Goal: Task Accomplishment & Management: Manage account settings

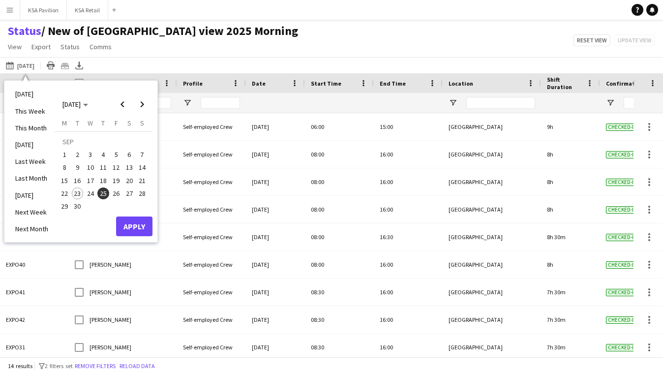
click at [104, 193] on span "25" at bounding box center [103, 194] width 12 height 12
click at [133, 224] on button "Apply" at bounding box center [134, 227] width 36 height 20
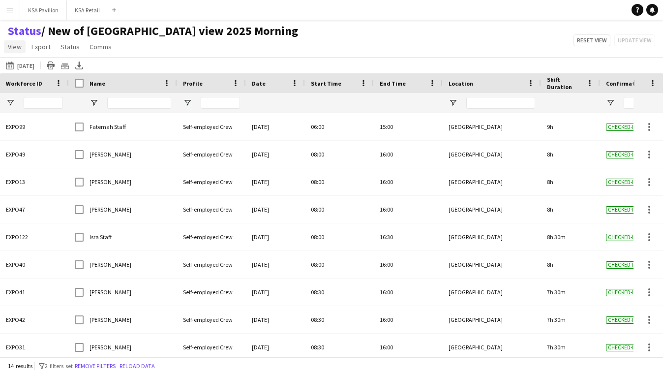
click at [19, 50] on span "View" at bounding box center [15, 46] width 14 height 9
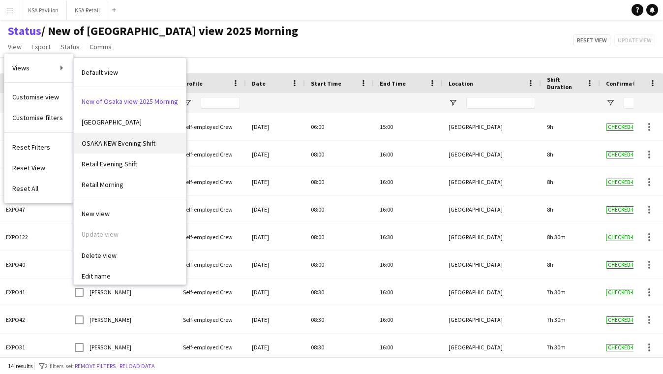
click at [86, 139] on span "OSAKA NEW Evening Shift" at bounding box center [119, 143] width 74 height 9
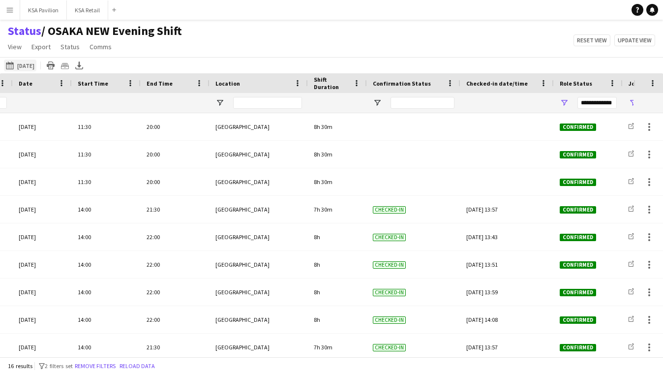
click at [36, 65] on button "23-09-2025 to 29-09-2025 25-09-2025" at bounding box center [20, 66] width 32 height 12
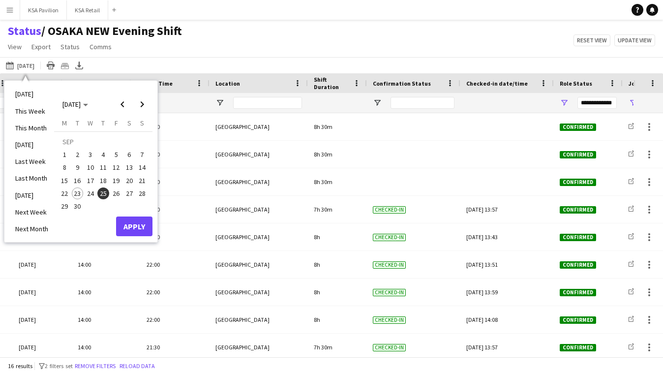
click at [117, 189] on span "26" at bounding box center [116, 194] width 12 height 12
click at [135, 228] on button "Apply" at bounding box center [134, 227] width 36 height 20
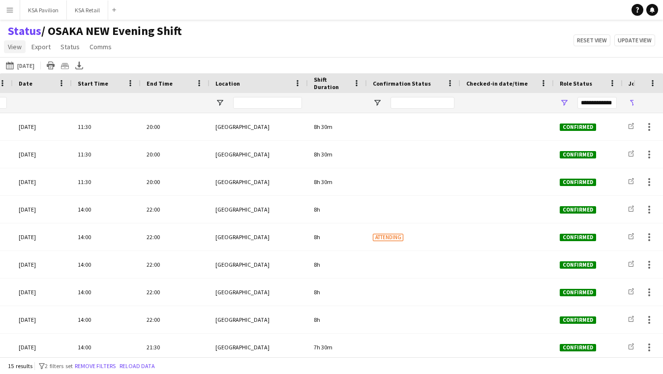
click at [16, 50] on span "View" at bounding box center [15, 46] width 14 height 9
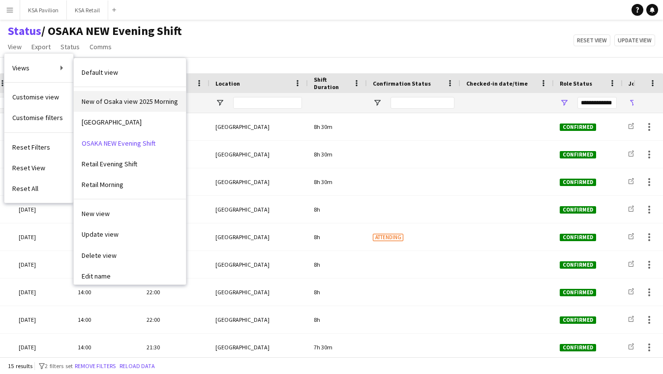
click at [109, 99] on span "New of Osaka view 2025 Morning" at bounding box center [130, 101] width 96 height 9
type input "**********"
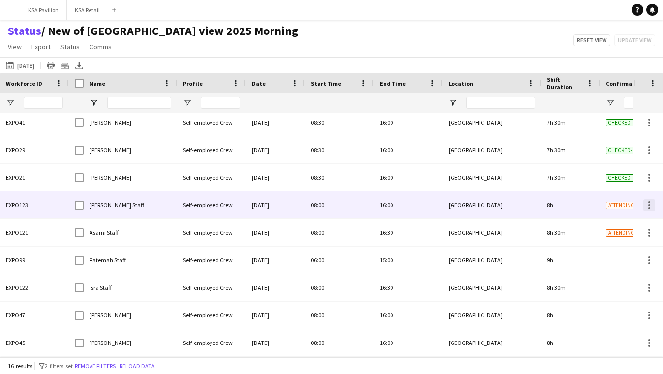
click at [648, 208] on div at bounding box center [650, 205] width 12 height 12
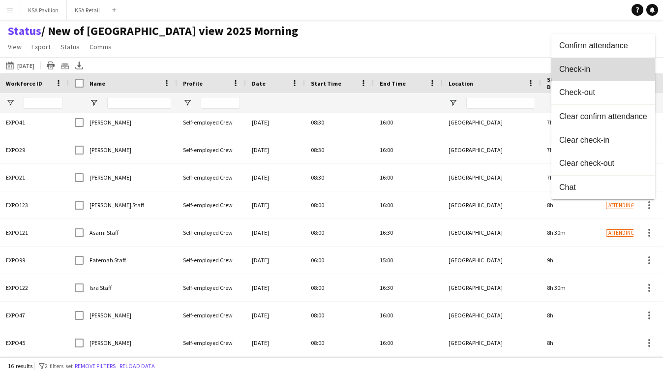
click at [637, 75] on button "Check-in" at bounding box center [604, 70] width 104 height 24
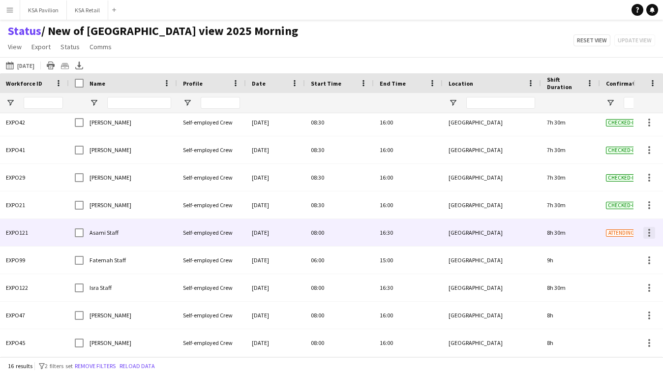
click at [651, 231] on div at bounding box center [650, 233] width 12 height 12
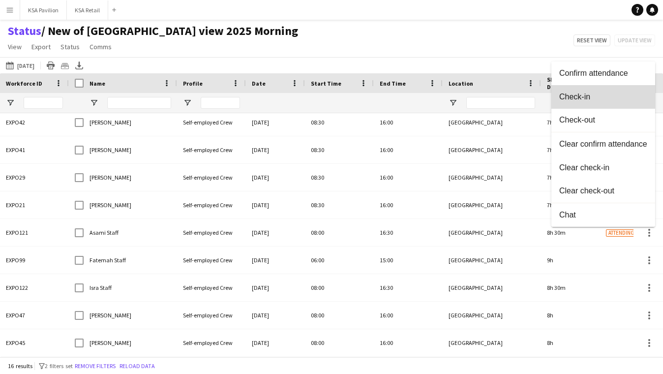
click at [609, 103] on button "Check-in" at bounding box center [604, 97] width 104 height 24
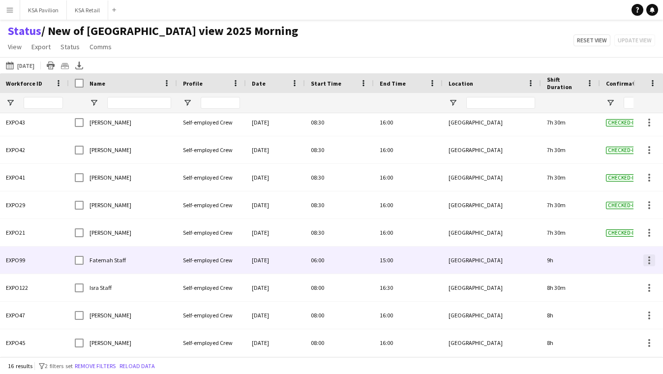
click at [650, 261] on div at bounding box center [650, 260] width 12 height 12
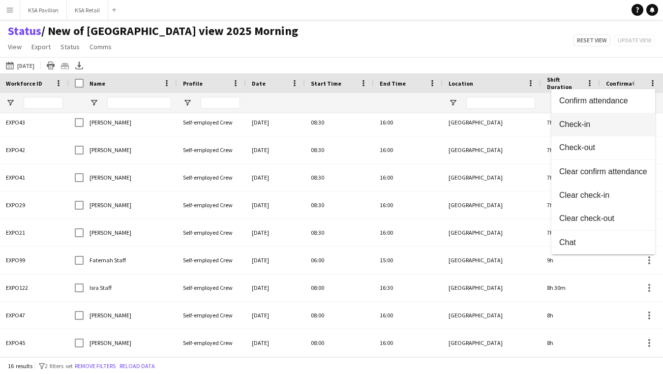
click at [629, 121] on span "Check-in" at bounding box center [604, 124] width 88 height 9
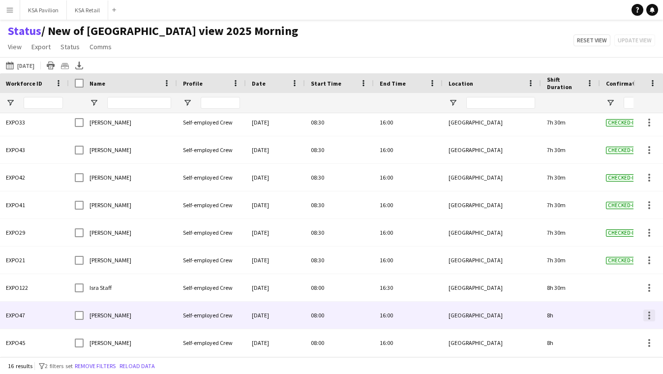
click at [646, 314] on div at bounding box center [650, 316] width 12 height 12
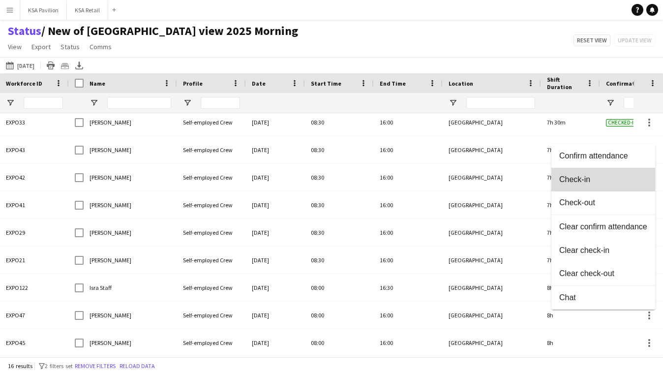
click at [622, 186] on button "Check-in" at bounding box center [604, 180] width 104 height 24
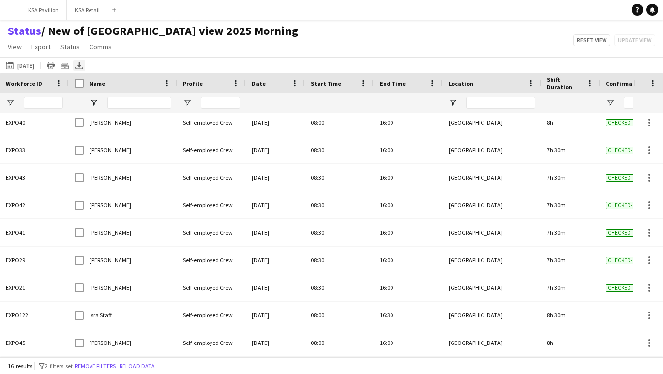
click at [83, 63] on icon "Export XLSX" at bounding box center [79, 66] width 8 height 8
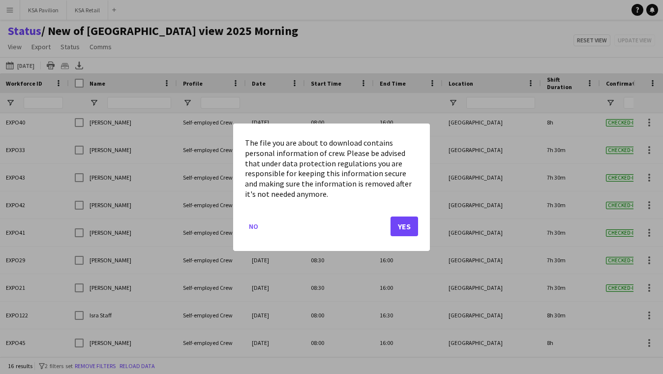
click at [406, 221] on button "Yes" at bounding box center [405, 226] width 28 height 20
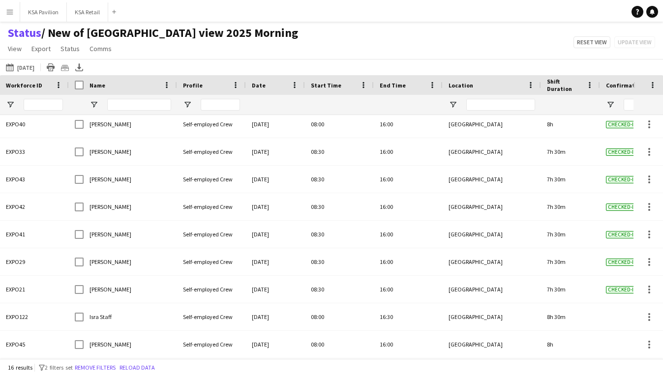
scroll to position [194, 0]
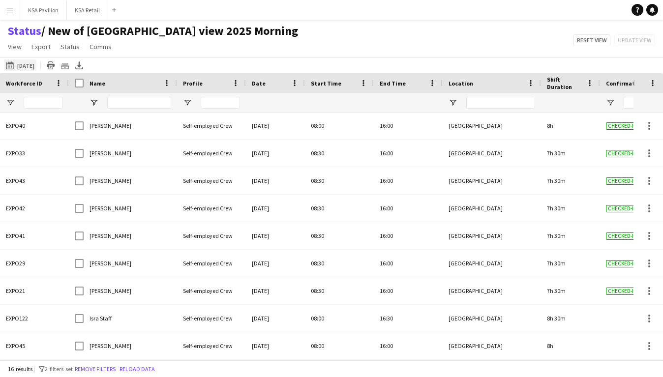
click at [26, 67] on button "23-09-2025 to 29-09-2025 26-09-2025" at bounding box center [20, 66] width 32 height 12
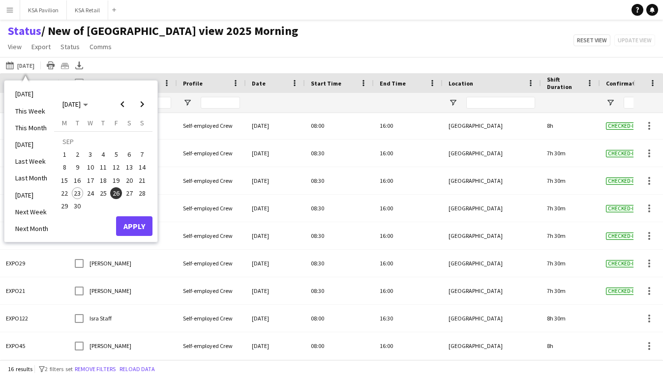
click at [103, 197] on span "25" at bounding box center [103, 194] width 12 height 12
click at [134, 230] on button "Apply" at bounding box center [134, 227] width 36 height 20
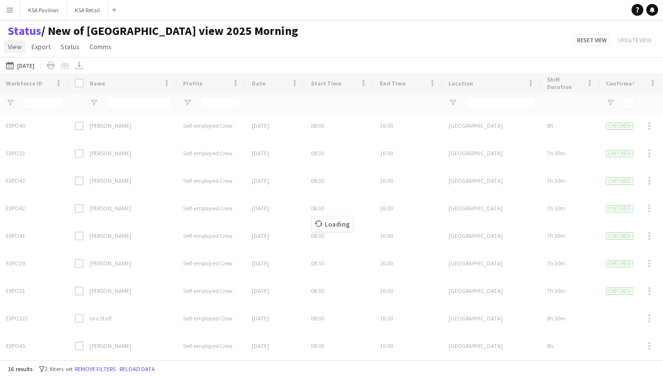
click at [16, 46] on span "View" at bounding box center [15, 46] width 14 height 9
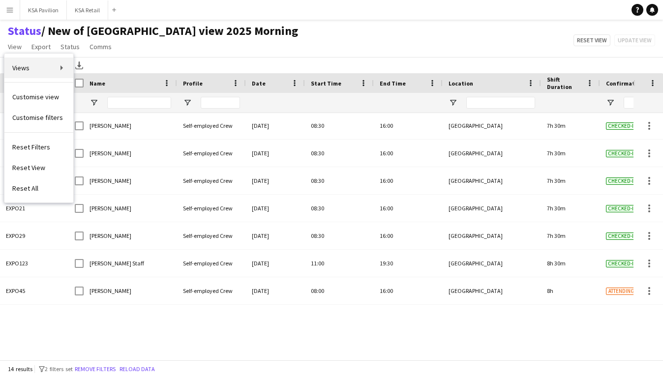
scroll to position [139, 0]
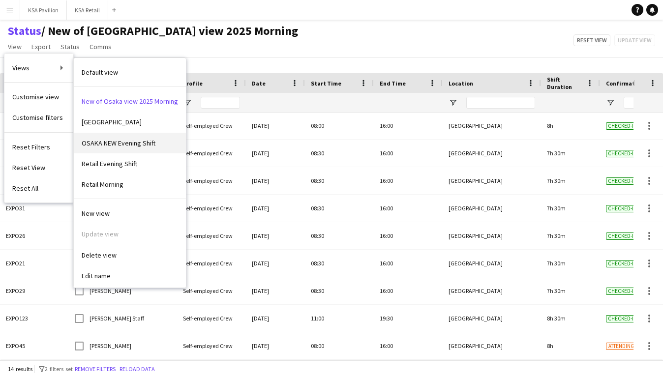
click at [100, 143] on span "OSAKA NEW Evening Shift" at bounding box center [119, 143] width 74 height 9
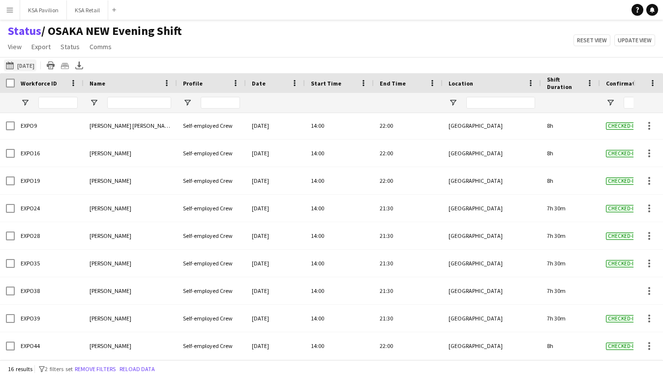
click at [34, 66] on button "23-09-2025 to 29-09-2025 25-09-2025" at bounding box center [20, 66] width 32 height 12
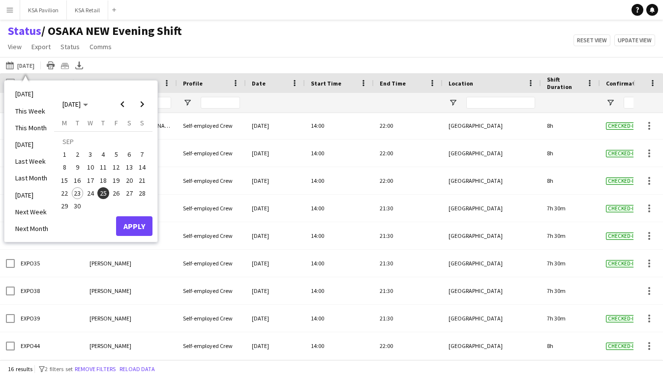
click at [107, 191] on span "25" at bounding box center [103, 194] width 12 height 12
click at [149, 227] on button "Apply" at bounding box center [134, 227] width 36 height 20
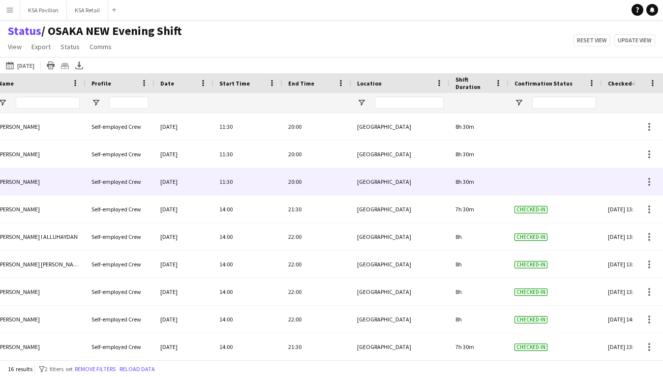
scroll to position [0, 204]
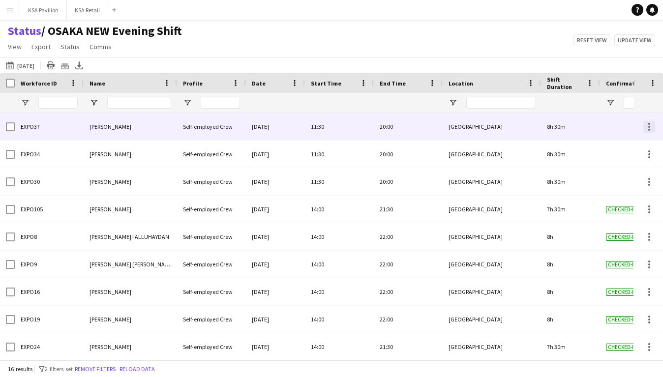
click at [650, 126] on div at bounding box center [650, 127] width 2 height 2
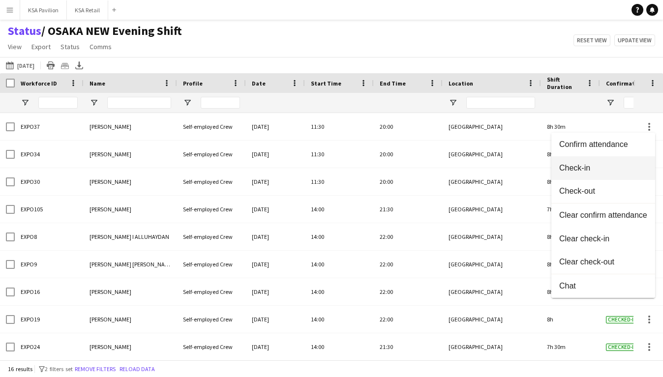
click at [622, 164] on span "Check-in" at bounding box center [604, 167] width 88 height 9
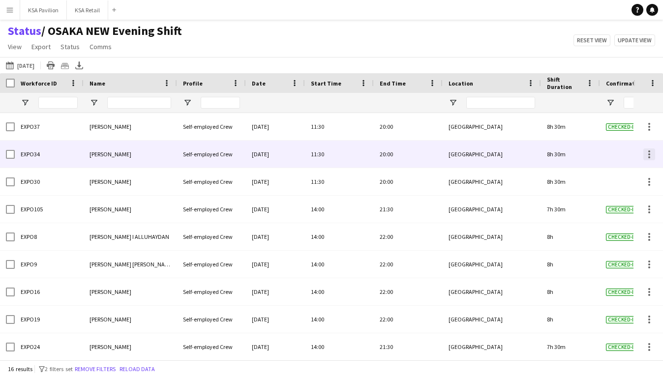
click at [647, 156] on div at bounding box center [650, 155] width 12 height 12
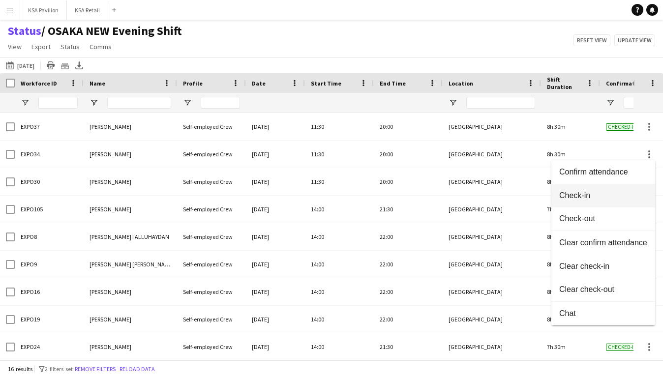
click at [621, 190] on button "Check-in" at bounding box center [604, 196] width 104 height 24
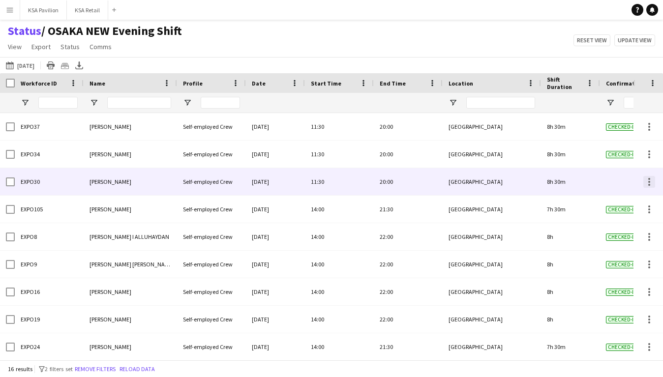
click at [648, 183] on div at bounding box center [650, 182] width 12 height 12
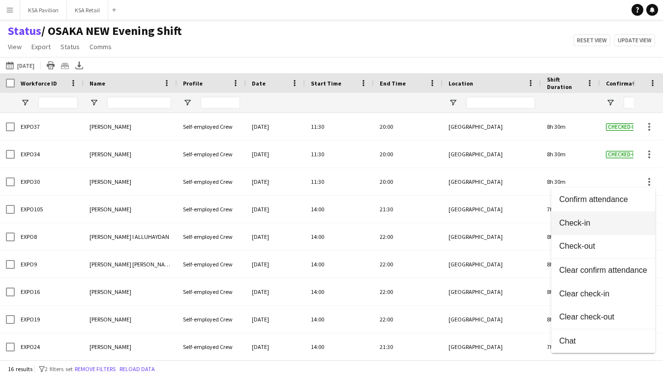
click at [619, 216] on button "Check-in" at bounding box center [604, 224] width 104 height 24
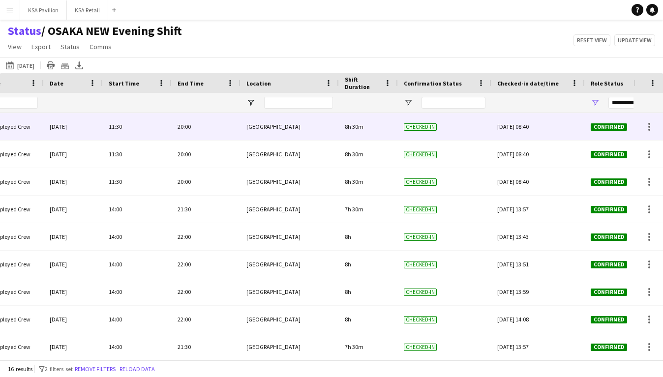
click at [533, 130] on div "Fri, 26 Sep 2025 08:40" at bounding box center [539, 126] width 82 height 27
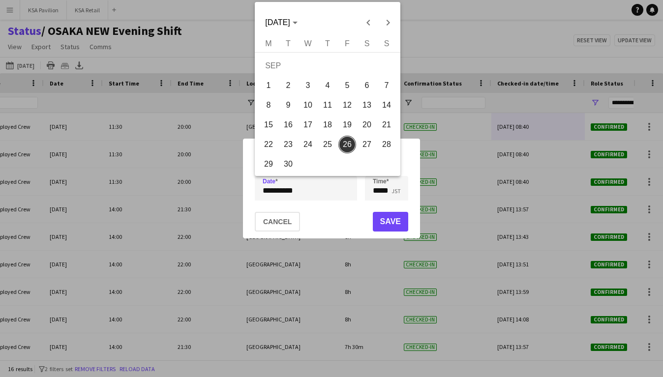
click at [314, 193] on div "**********" at bounding box center [331, 188] width 663 height 377
click at [327, 150] on span "25" at bounding box center [328, 145] width 18 height 18
type input "**********"
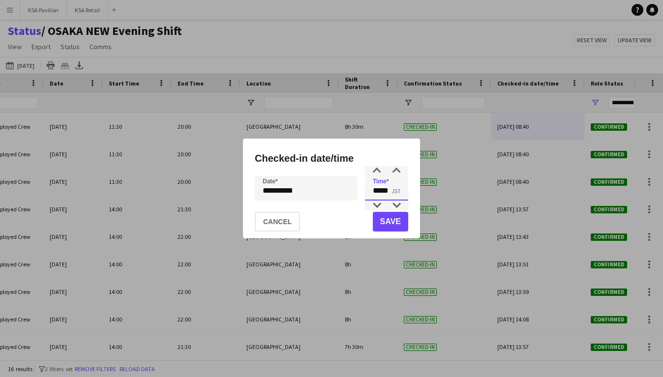
click at [380, 187] on input "*****" at bounding box center [386, 188] width 43 height 25
click at [377, 204] on div at bounding box center [377, 206] width 20 height 10
click at [378, 169] on div at bounding box center [377, 171] width 20 height 10
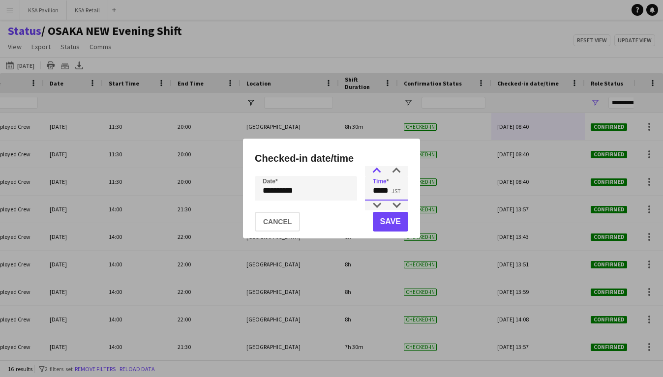
click at [378, 169] on div at bounding box center [377, 171] width 20 height 10
click at [401, 209] on div at bounding box center [397, 206] width 20 height 10
type input "*****"
click at [397, 174] on div at bounding box center [397, 171] width 20 height 10
click at [386, 221] on button "Save" at bounding box center [390, 222] width 35 height 20
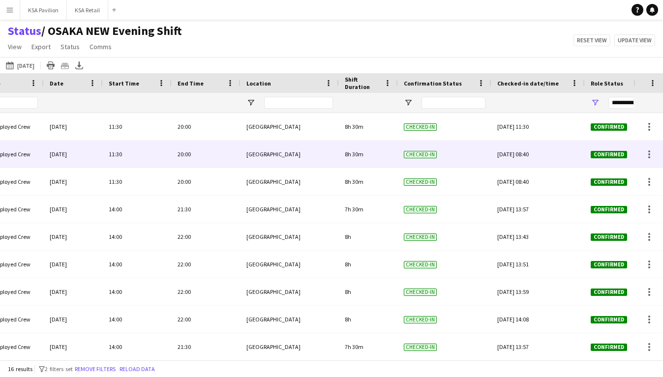
click at [541, 157] on div "Fri, 26 Sep 2025 08:40" at bounding box center [539, 154] width 82 height 27
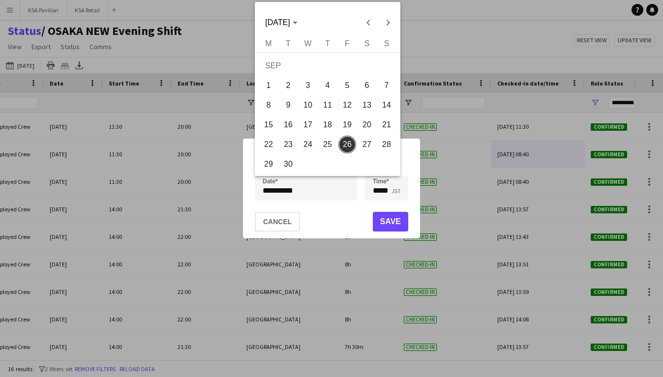
click at [330, 191] on div "**********" at bounding box center [331, 188] width 663 height 377
click at [324, 147] on span "25" at bounding box center [328, 145] width 18 height 18
type input "**********"
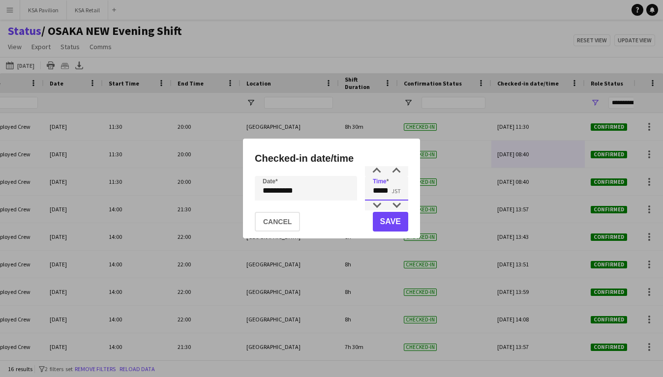
click at [383, 192] on input "*****" at bounding box center [386, 188] width 43 height 25
click at [381, 204] on div at bounding box center [377, 206] width 20 height 10
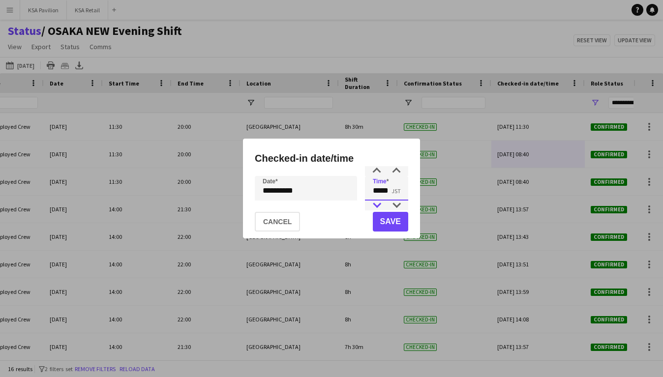
click at [381, 204] on div at bounding box center [377, 206] width 20 height 10
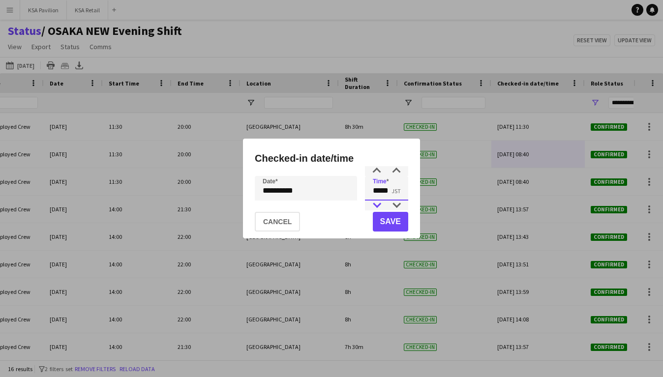
click at [381, 204] on div at bounding box center [377, 206] width 20 height 10
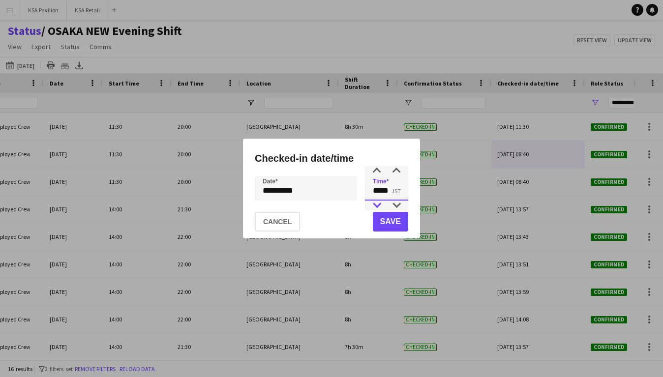
click at [381, 204] on div at bounding box center [377, 206] width 20 height 10
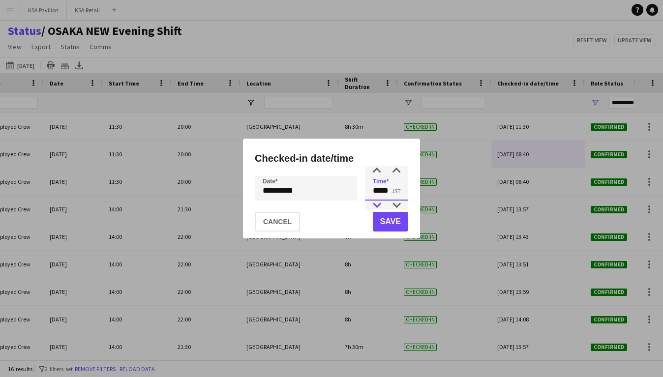
click at [381, 204] on div at bounding box center [377, 206] width 20 height 10
click at [378, 174] on div at bounding box center [377, 171] width 20 height 10
click at [395, 177] on input "*****" at bounding box center [386, 188] width 43 height 25
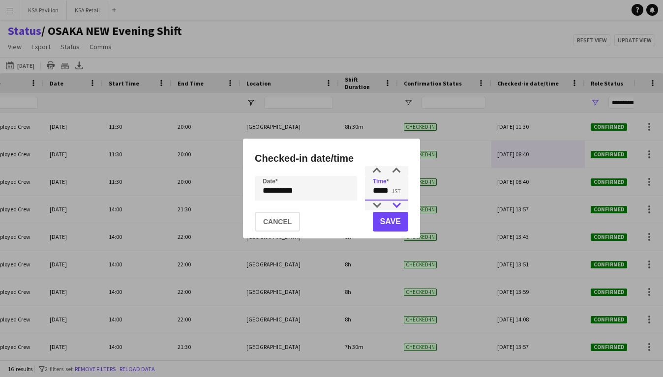
click at [395, 209] on div at bounding box center [397, 206] width 20 height 10
click at [399, 176] on input "*****" at bounding box center [386, 188] width 43 height 25
type input "*****"
click at [398, 170] on div at bounding box center [397, 171] width 20 height 10
click at [390, 221] on button "Save" at bounding box center [390, 222] width 35 height 20
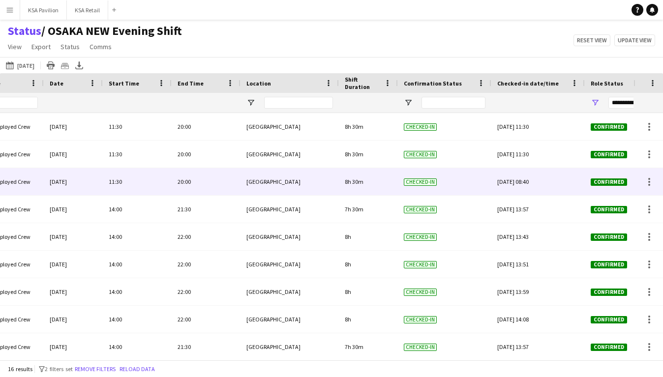
click at [541, 187] on div "Fri, 26 Sep 2025 08:40" at bounding box center [539, 181] width 82 height 27
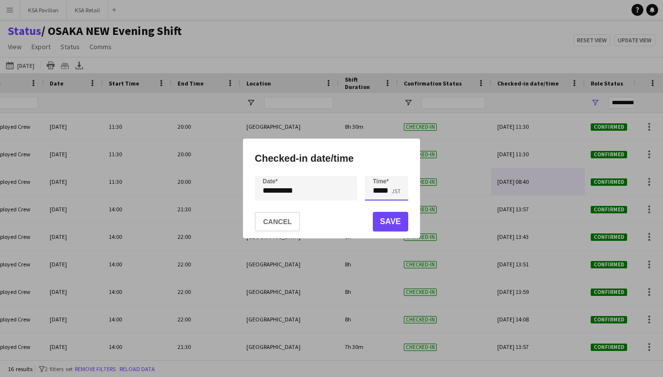
click at [386, 190] on input "*****" at bounding box center [386, 188] width 43 height 25
click at [377, 205] on div at bounding box center [377, 206] width 20 height 10
click at [377, 174] on div at bounding box center [377, 171] width 20 height 10
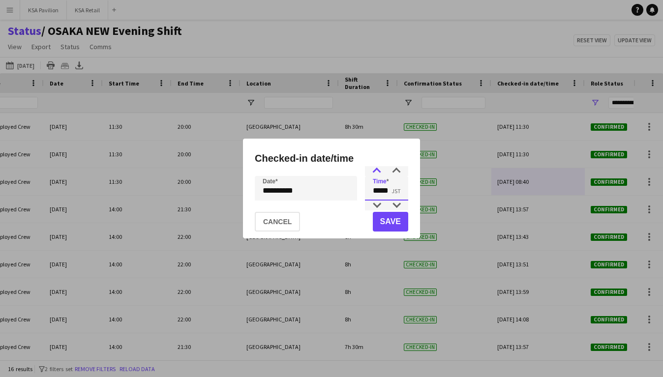
click at [377, 174] on div at bounding box center [377, 171] width 20 height 10
click at [396, 206] on div at bounding box center [397, 206] width 20 height 10
click at [397, 178] on input "*****" at bounding box center [386, 188] width 43 height 25
type input "*****"
click at [397, 170] on div at bounding box center [397, 171] width 20 height 10
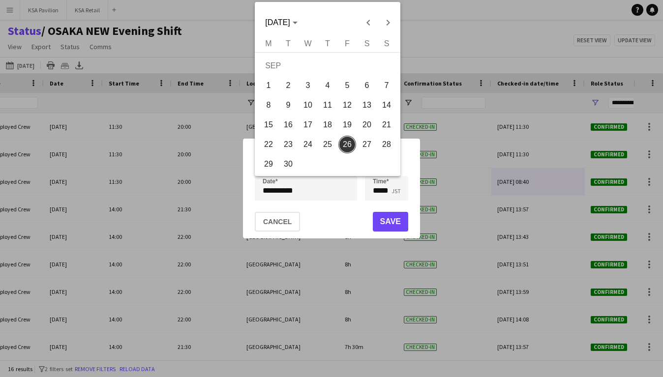
click at [288, 188] on div "**********" at bounding box center [331, 188] width 663 height 377
click at [330, 140] on span "25" at bounding box center [328, 145] width 18 height 18
type input "**********"
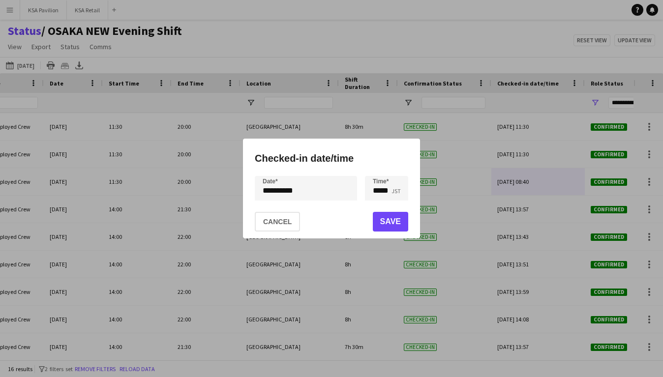
click at [389, 219] on button "Save" at bounding box center [390, 222] width 35 height 20
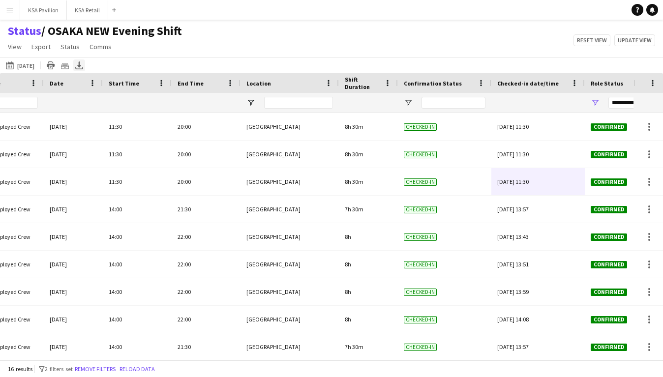
click at [83, 63] on icon "Export XLSX" at bounding box center [79, 66] width 8 height 8
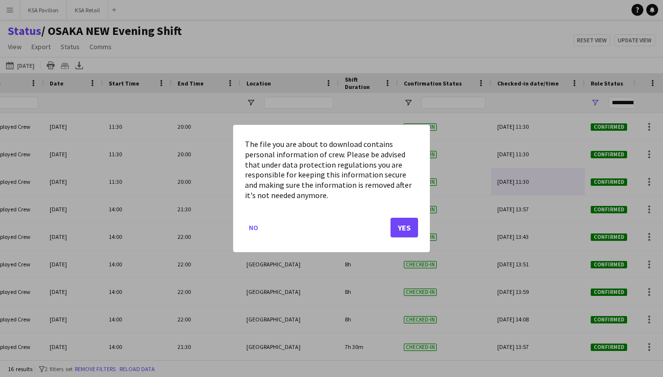
click at [406, 225] on button "Yes" at bounding box center [405, 228] width 28 height 20
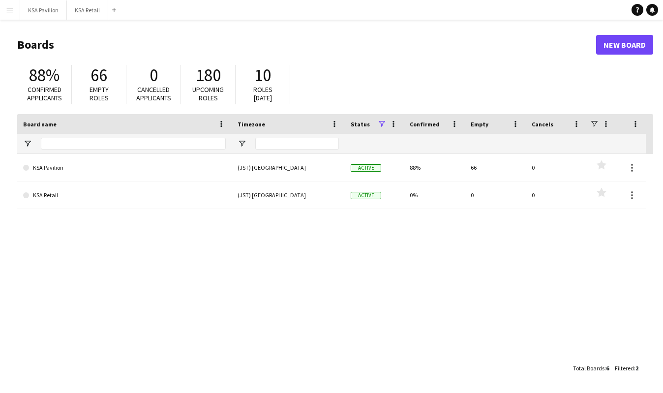
click at [99, 36] on header "Boards New Board" at bounding box center [335, 45] width 636 height 31
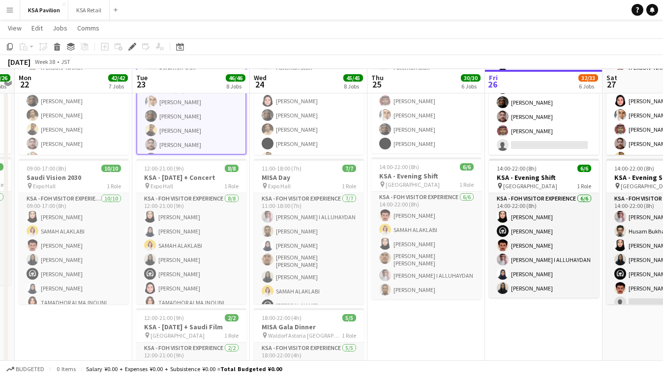
scroll to position [150, 0]
